Goal: Information Seeking & Learning: Find specific fact

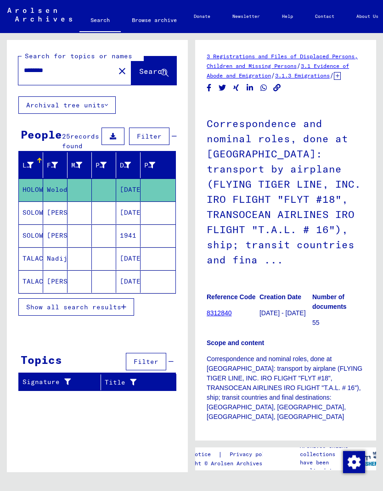
type input "**********"
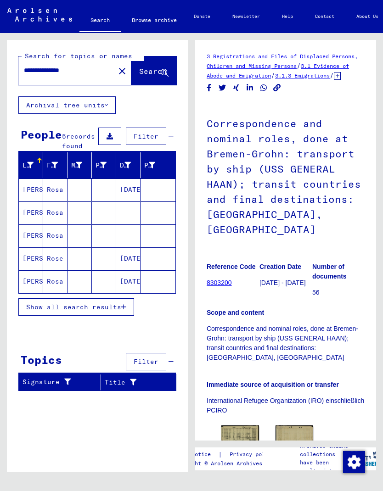
click at [128, 201] on mat-cell "[DATE]" at bounding box center [128, 190] width 24 height 22
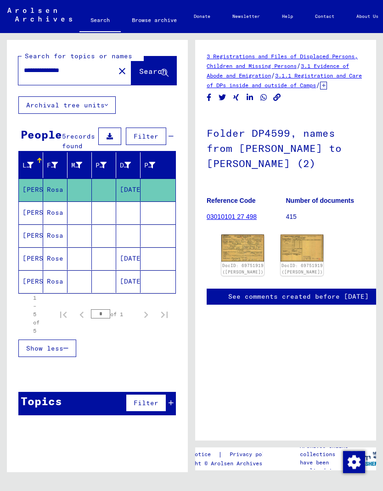
click at [243, 262] on img at bounding box center [242, 248] width 43 height 27
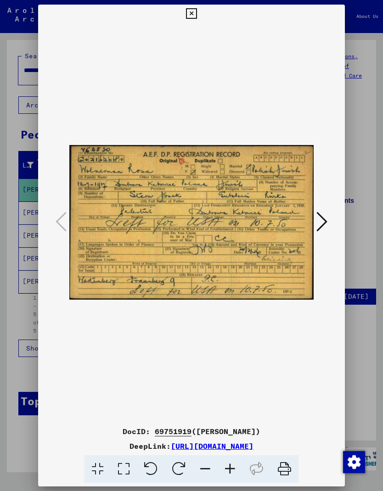
click at [325, 226] on icon at bounding box center [321, 222] width 11 height 22
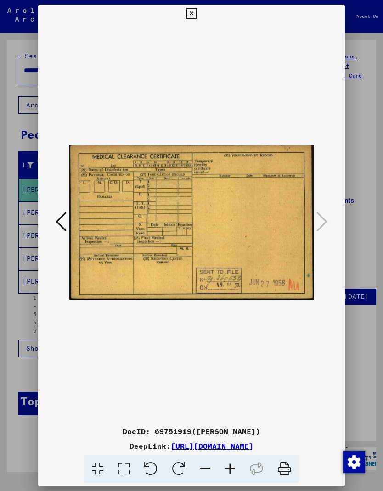
click at [21, 284] on div at bounding box center [191, 245] width 383 height 491
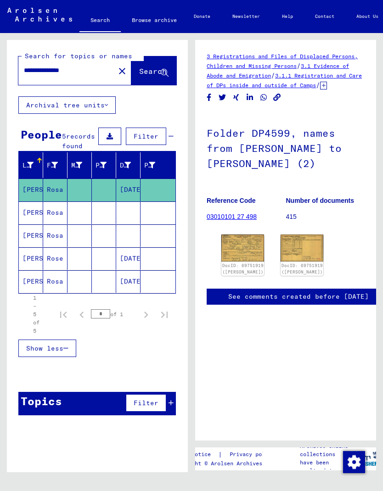
click at [41, 218] on mat-cell "[PERSON_NAME]" at bounding box center [31, 213] width 24 height 22
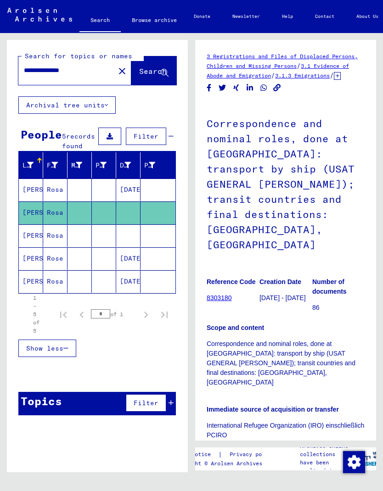
click at [243, 450] on img at bounding box center [240, 461] width 38 height 23
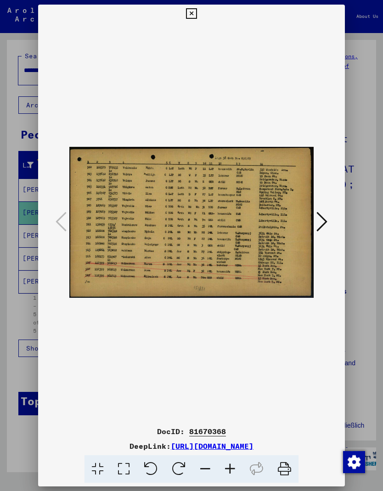
click at [329, 219] on button at bounding box center [322, 222] width 17 height 26
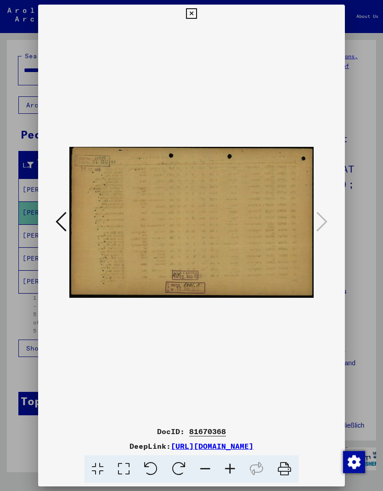
click at [22, 310] on div at bounding box center [191, 245] width 383 height 491
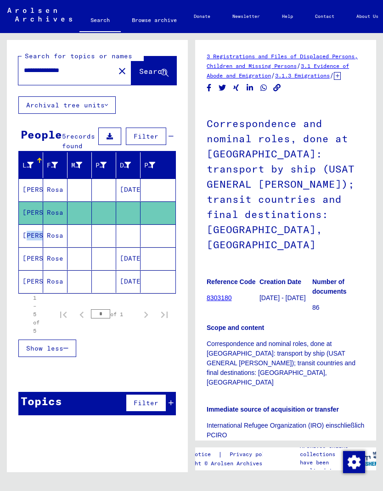
click at [46, 247] on mat-cell "Rosa" at bounding box center [55, 236] width 24 height 22
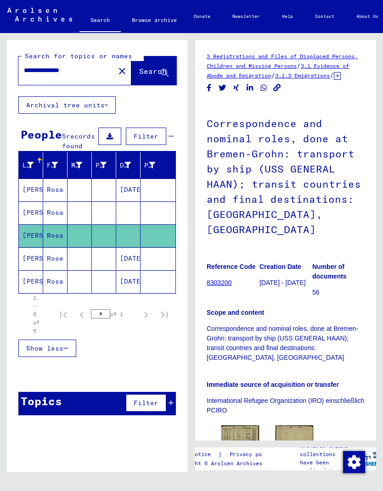
click at [41, 247] on mat-cell "[PERSON_NAME]" at bounding box center [31, 236] width 24 height 22
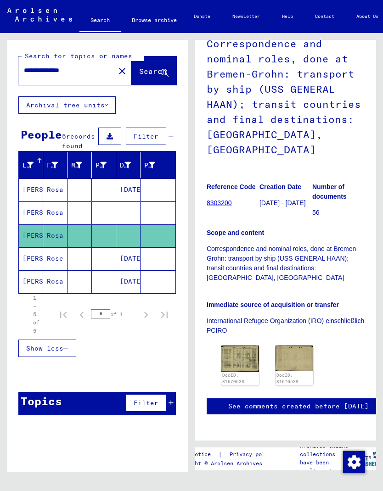
scroll to position [94, 0]
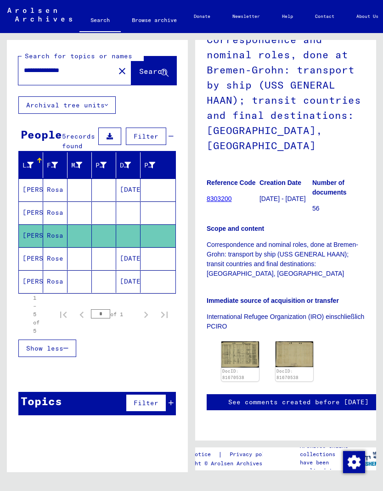
click at [236, 342] on img at bounding box center [240, 355] width 38 height 26
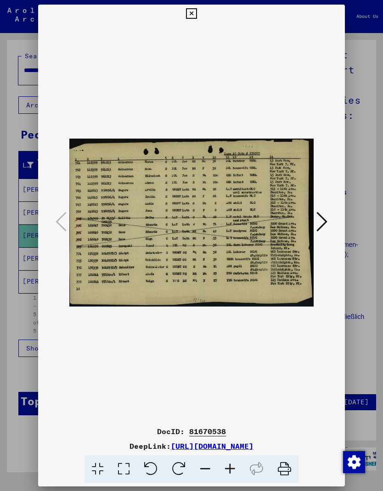
click at [313, 218] on img at bounding box center [191, 222] width 244 height 399
click at [322, 220] on icon at bounding box center [321, 222] width 11 height 22
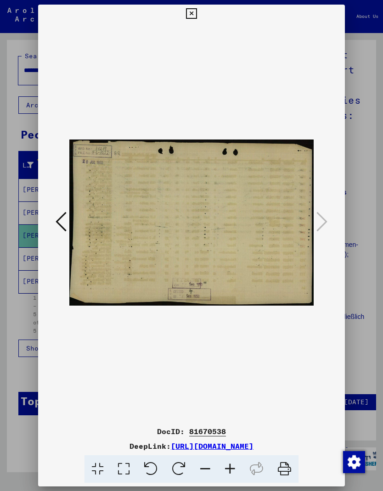
click at [8, 337] on div at bounding box center [191, 245] width 383 height 491
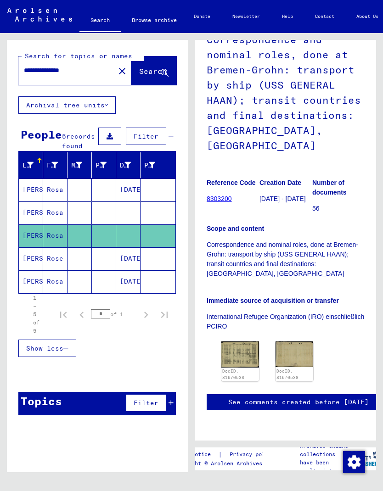
click at [38, 270] on mat-cell "[PERSON_NAME]" at bounding box center [31, 258] width 24 height 22
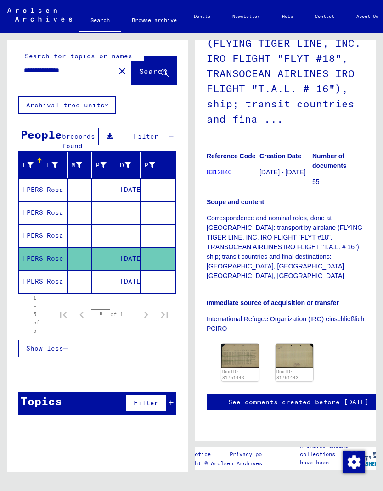
scroll to position [176, 0]
click at [258, 344] on img at bounding box center [240, 356] width 38 height 24
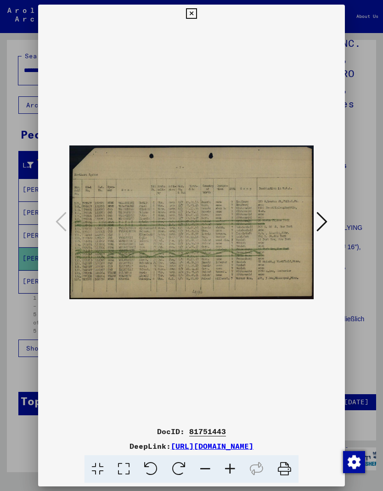
click at [321, 223] on icon at bounding box center [321, 222] width 11 height 22
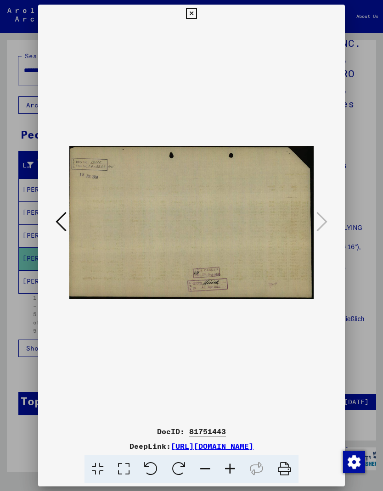
click at [24, 400] on div at bounding box center [191, 245] width 383 height 491
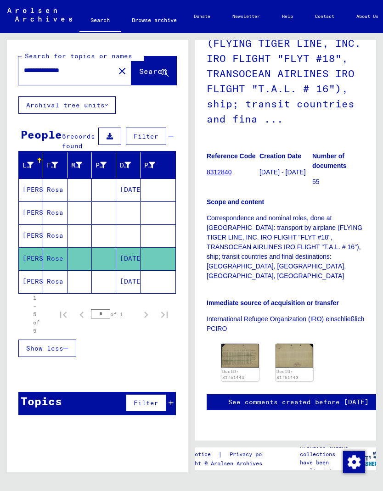
click at [63, 289] on mat-cell "Rosa" at bounding box center [55, 281] width 24 height 22
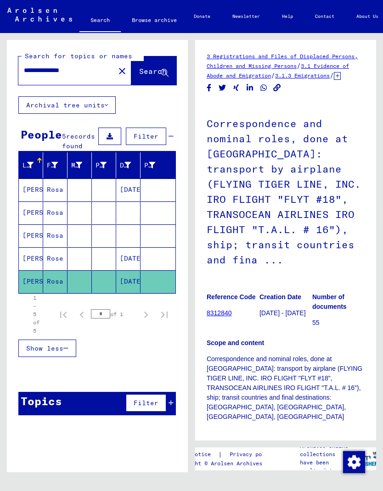
click at [116, 293] on mat-cell "[DATE]" at bounding box center [128, 281] width 24 height 22
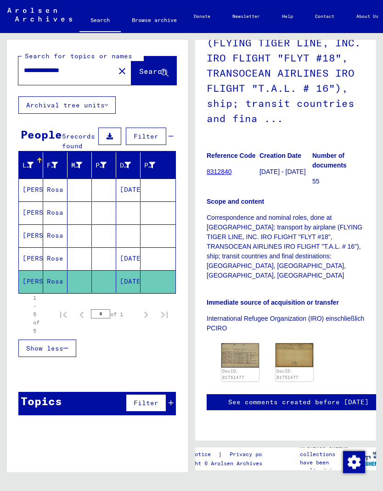
scroll to position [176, 0]
click at [253, 343] on img at bounding box center [240, 355] width 38 height 24
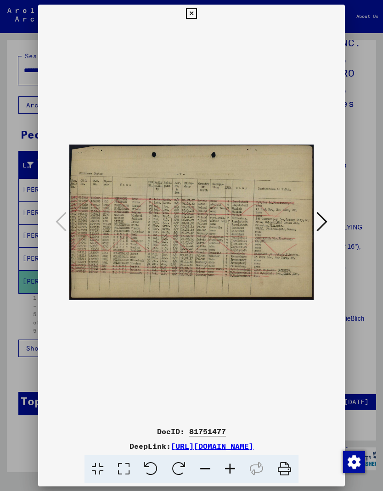
click at [319, 220] on icon at bounding box center [321, 222] width 11 height 22
